Goal: Check status: Check status

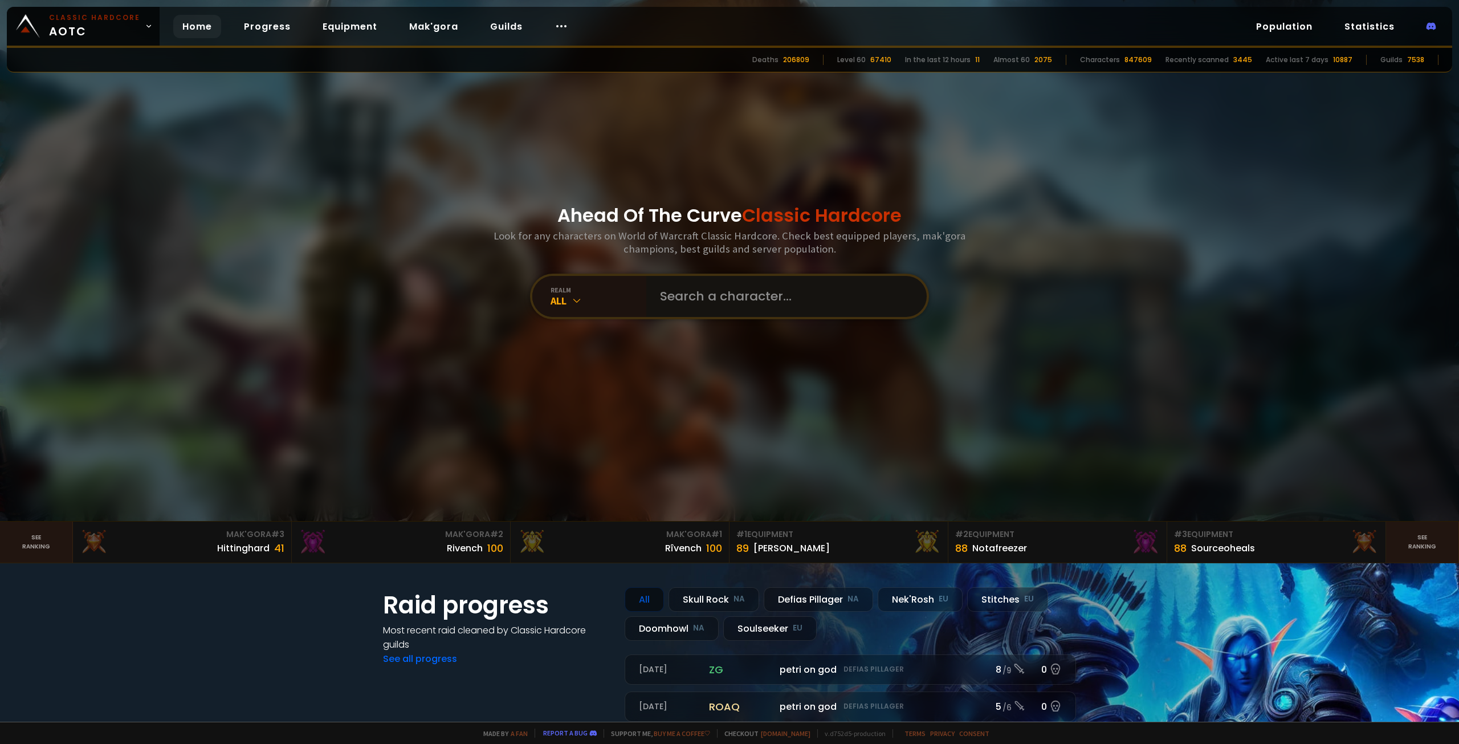
click at [668, 301] on input "text" at bounding box center [783, 296] width 260 height 41
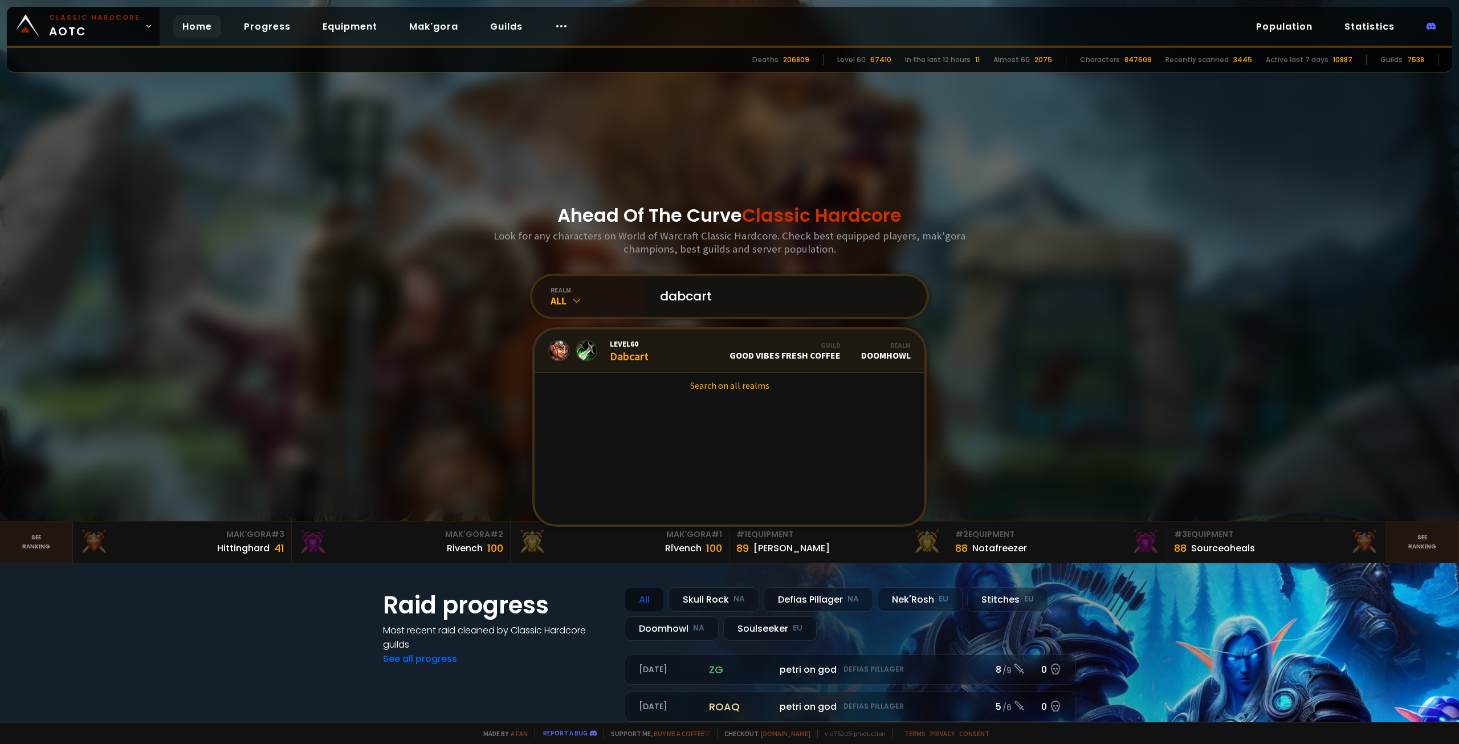
type input "dabcart"
click at [662, 359] on link "Level 60 Dabcart Guild Good Vibes Fresh Coffee Realm Doomhowl" at bounding box center [730, 350] width 390 height 43
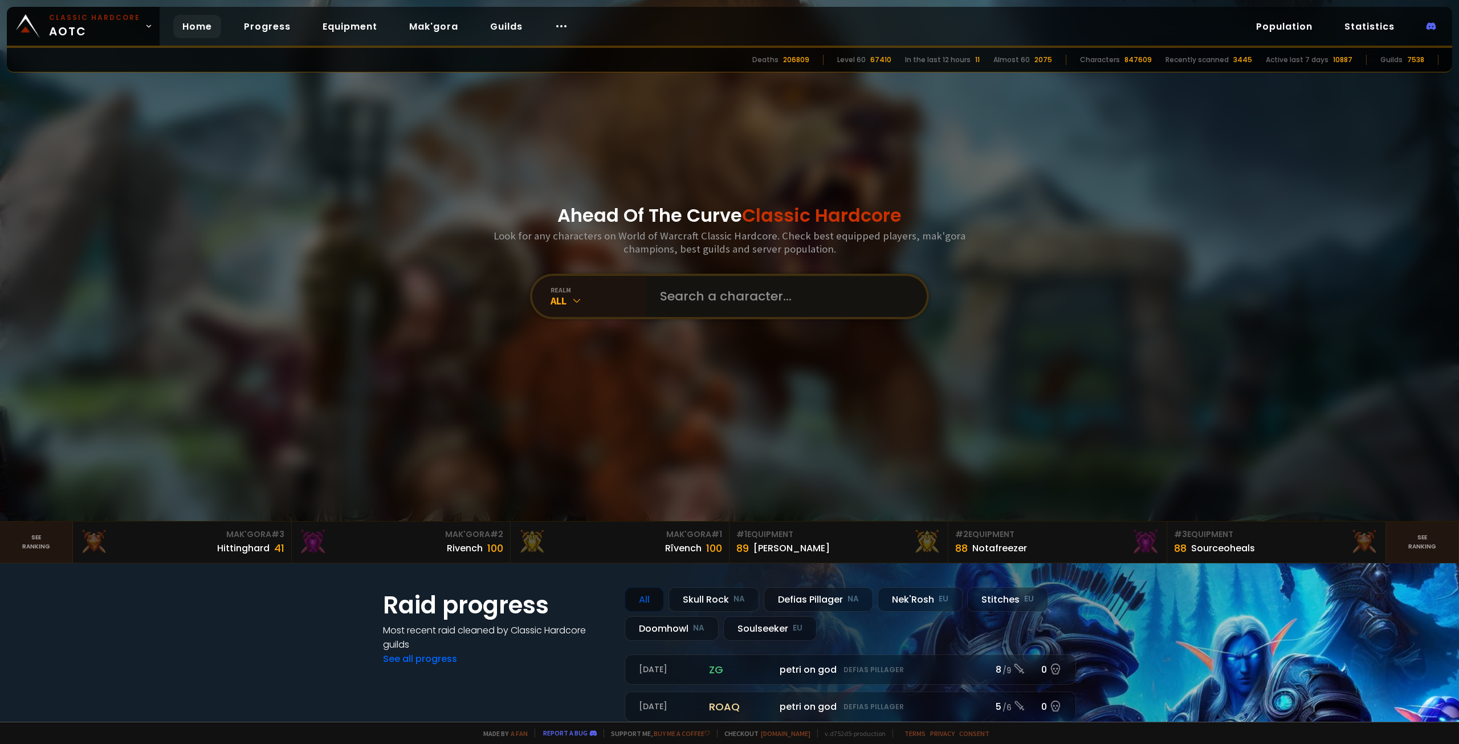
click at [703, 286] on input "text" at bounding box center [783, 296] width 260 height 41
paste input "Dopéfîend"
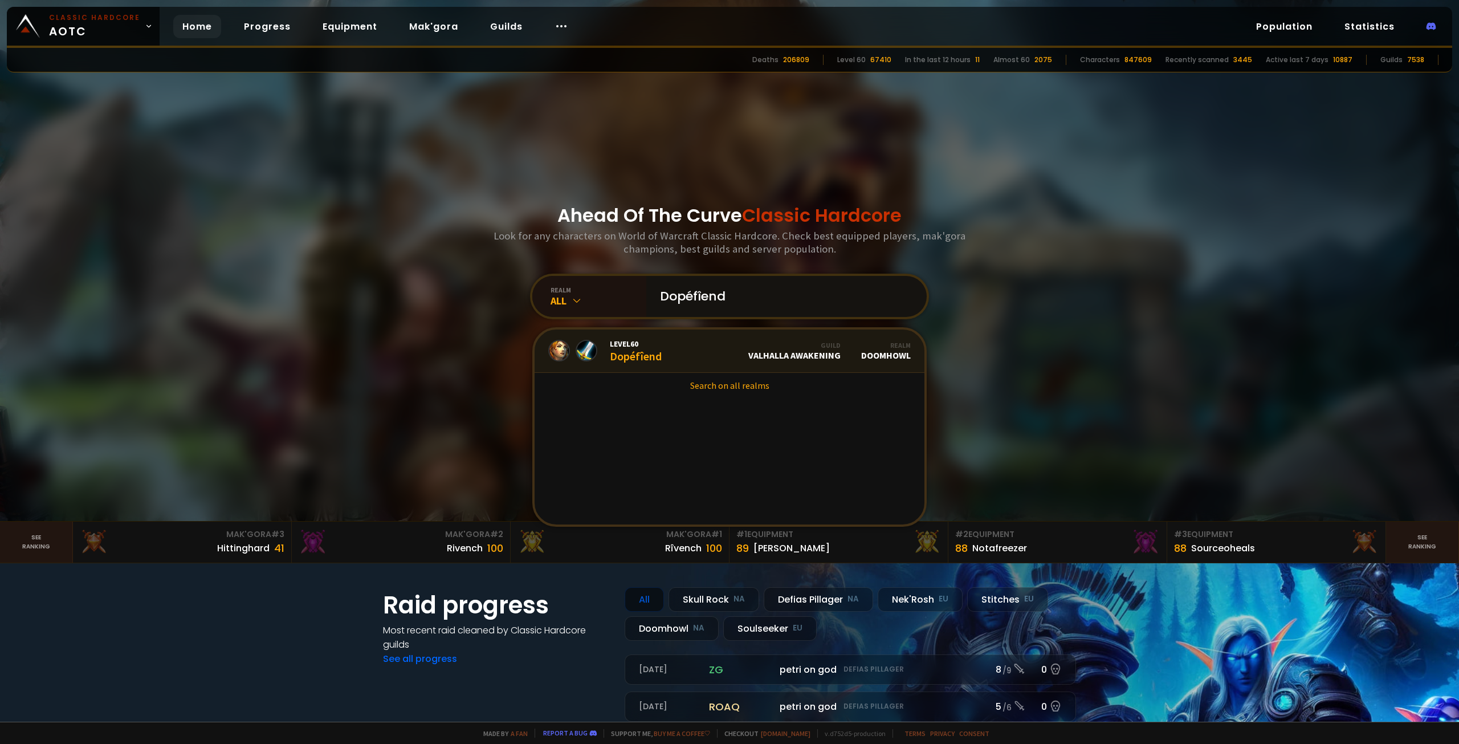
type input "Dopéfîend"
click at [699, 353] on link "Level 60 Dopéfîend Guild Valhalla Awakening Realm Doomhowl" at bounding box center [730, 350] width 390 height 43
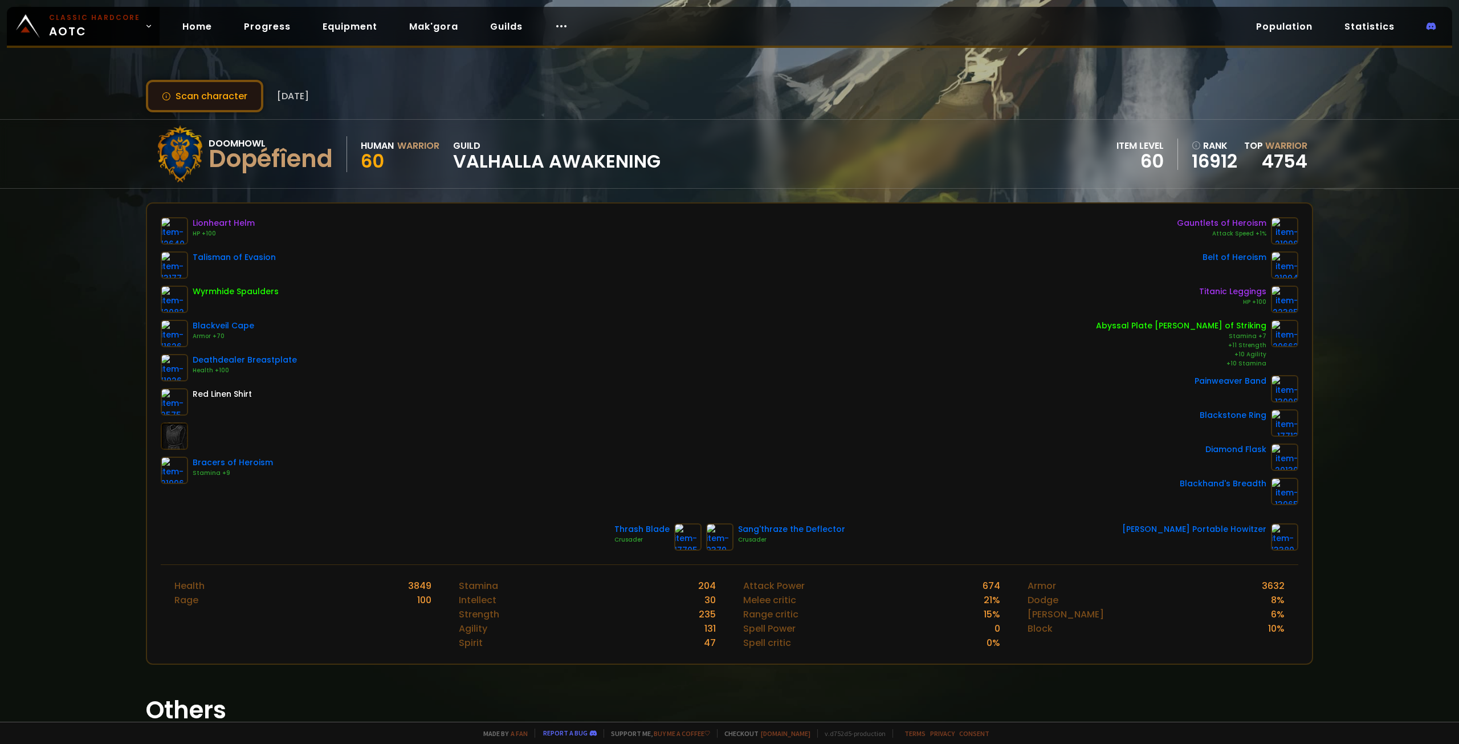
click at [196, 99] on button "Scan character" at bounding box center [204, 96] width 117 height 32
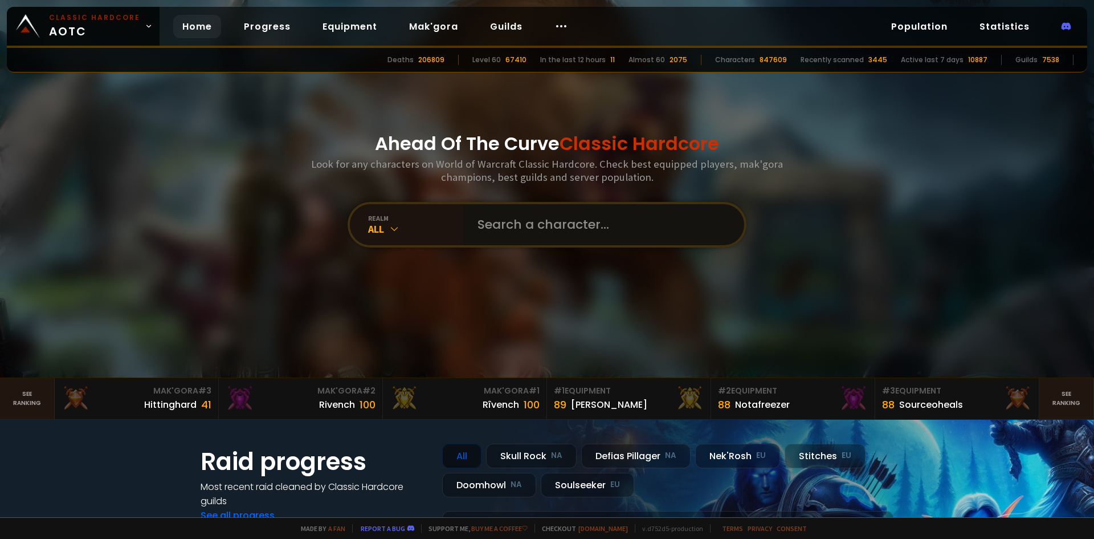
click at [519, 227] on input "text" at bounding box center [601, 224] width 260 height 41
paste input "Dopéfîend"
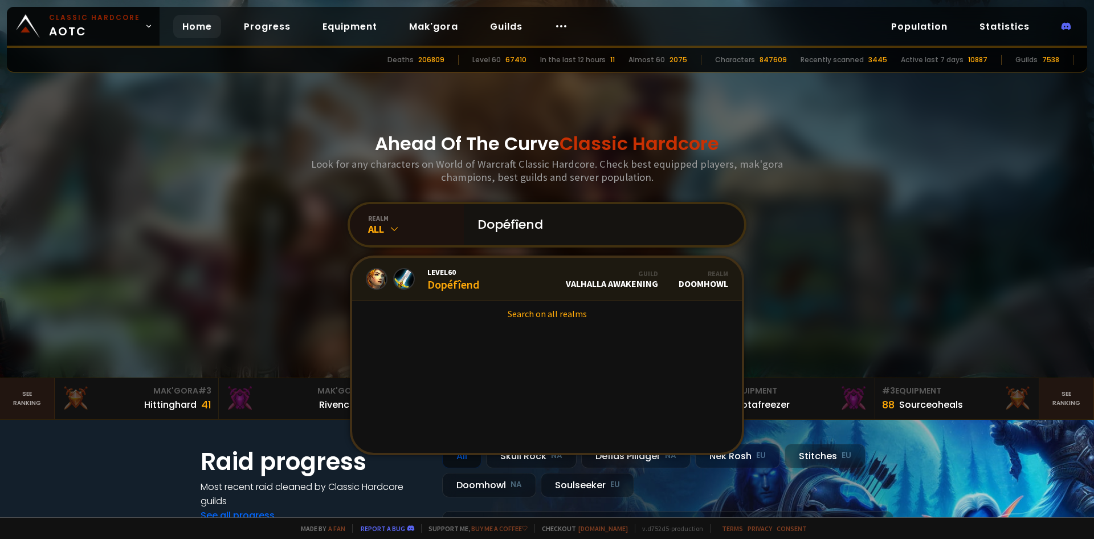
type input "Dopéfîend"
click at [539, 284] on link "Level 60 Dopéfîend Guild Valhalla Awakening Realm Doomhowl" at bounding box center [547, 279] width 390 height 43
